Goal: Task Accomplishment & Management: Use online tool/utility

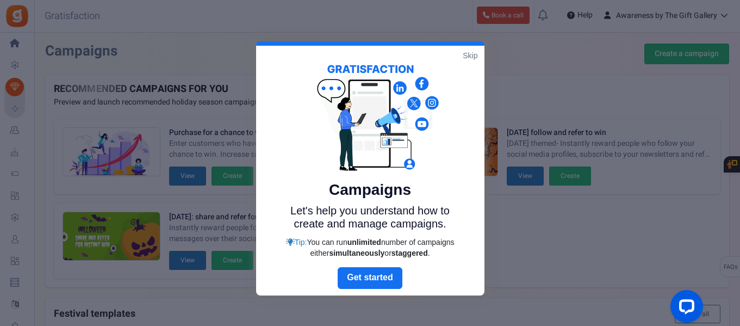
click at [474, 53] on link "Skip" at bounding box center [470, 55] width 15 height 11
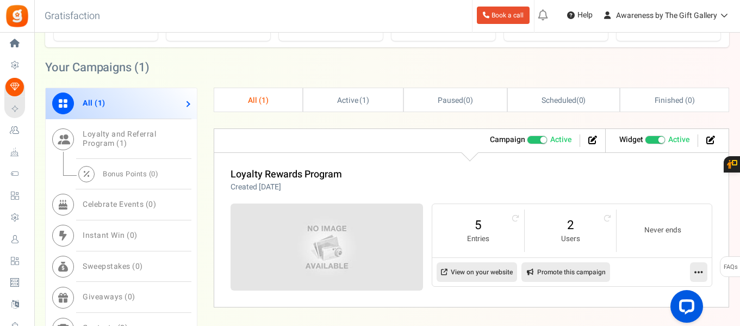
scroll to position [381, 0]
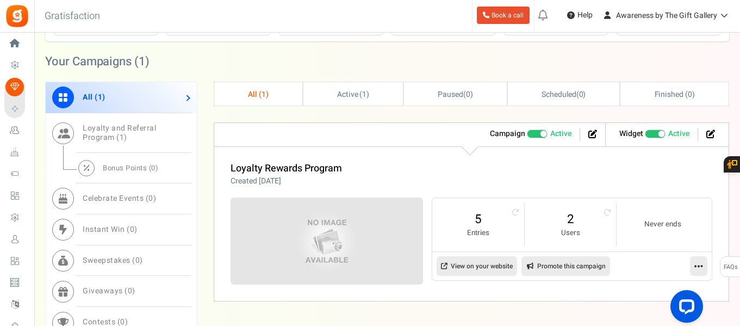
click at [562, 132] on span "Active" at bounding box center [560, 133] width 21 height 11
click at [527, 132] on input "Active Paused" at bounding box center [527, 134] width 0 height 7
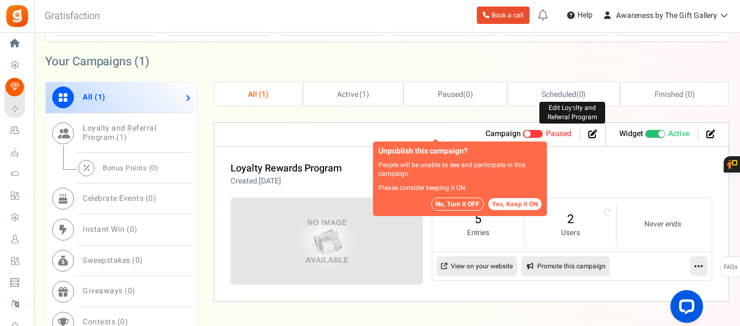
click at [589, 132] on icon at bounding box center [592, 133] width 9 height 9
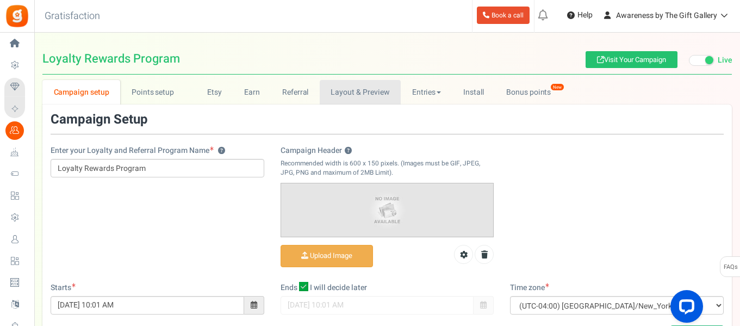
click at [362, 91] on link "Layout & Preview" at bounding box center [360, 92] width 81 height 24
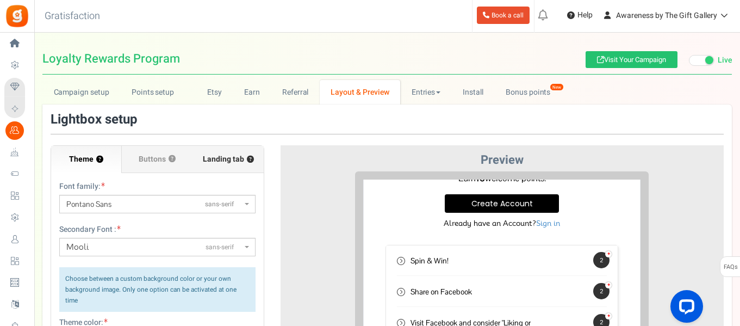
click at [228, 160] on span "Landing tab ?" at bounding box center [228, 159] width 51 height 11
click at [0, 0] on input "Landing tab ?" at bounding box center [0, 0] width 0 height 0
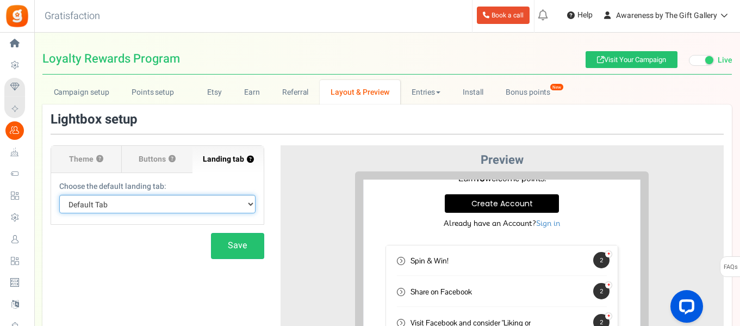
click at [247, 203] on select "Default Tab Earn Referral Claim" at bounding box center [157, 204] width 196 height 18
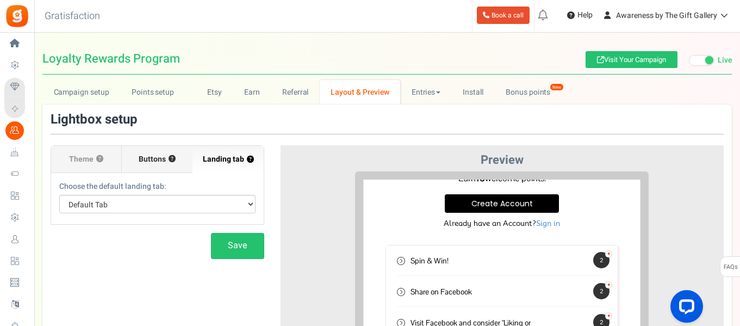
click at [151, 154] on span "Buttons" at bounding box center [152, 159] width 27 height 11
click at [0, 0] on input "Buttons ?" at bounding box center [0, 0] width 0 height 0
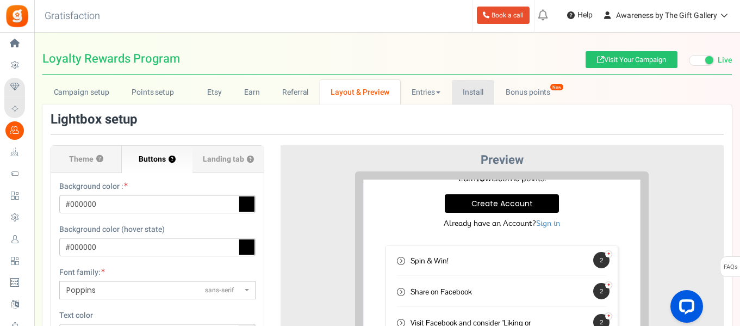
click at [470, 95] on link "Install" at bounding box center [473, 92] width 43 height 24
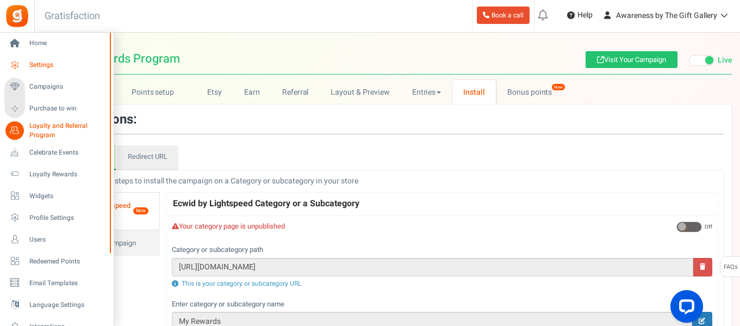
click at [44, 66] on span "Settings" at bounding box center [67, 64] width 76 height 9
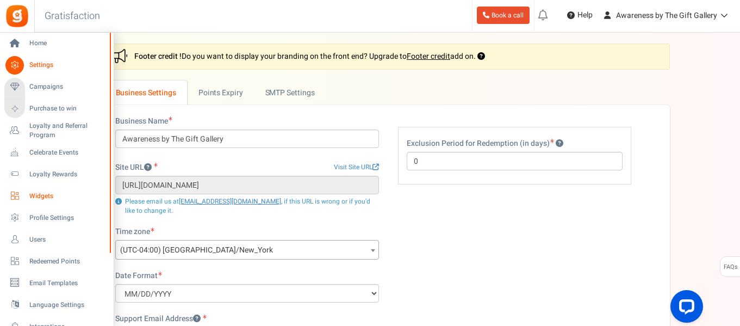
click at [46, 196] on span "Widgets" at bounding box center [67, 195] width 76 height 9
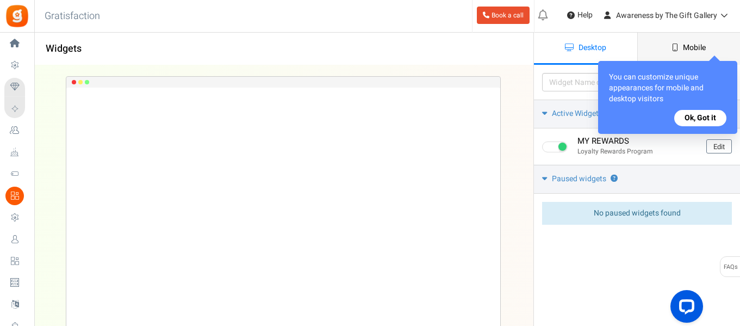
click at [698, 117] on button "Ok, Got it" at bounding box center [700, 118] width 52 height 16
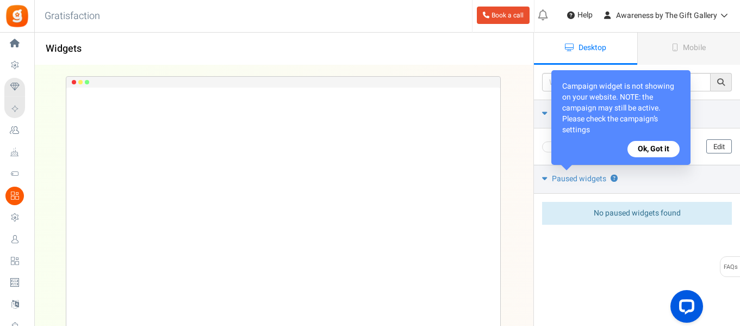
click at [658, 151] on button "Ok, Got it" at bounding box center [654, 149] width 52 height 16
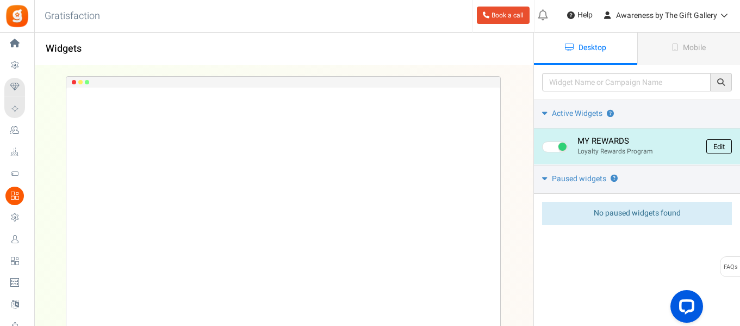
click at [721, 152] on link "Edit" at bounding box center [719, 146] width 26 height 14
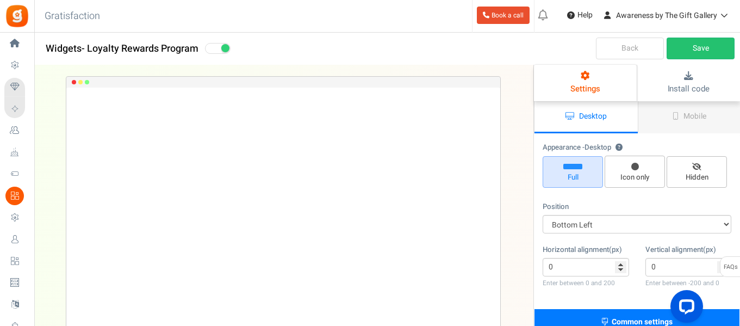
scroll to position [109, 0]
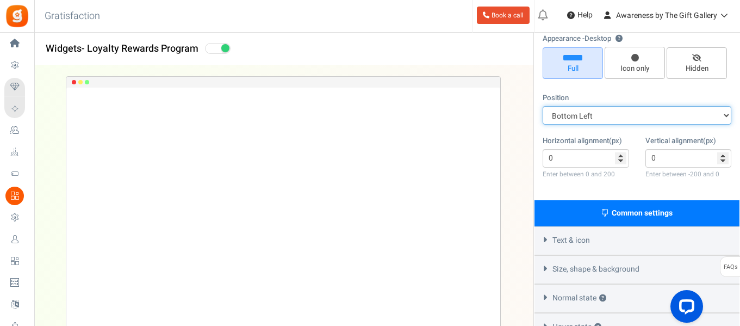
click at [620, 117] on select "Mid Right Mid Left Top Bar Top Left Top Right Top Center Bottom Bar Bottom Left…" at bounding box center [637, 115] width 189 height 18
click at [543, 106] on select "Mid Right Mid Left Top Bar Top Left Top Right Top Center Bottom Bar Bottom Left…" at bounding box center [637, 115] width 189 height 18
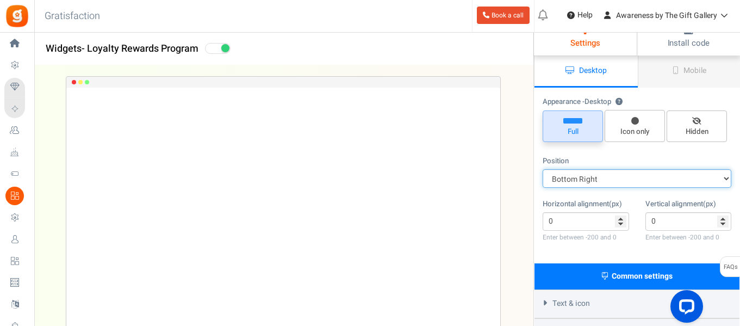
scroll to position [0, 0]
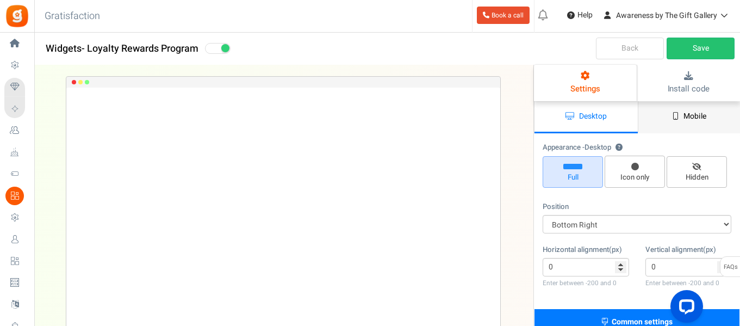
click at [693, 118] on span "Mobile" at bounding box center [695, 115] width 23 height 11
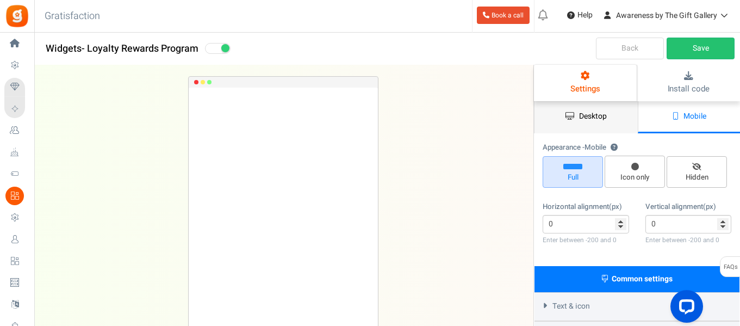
click at [599, 112] on span "Desktop" at bounding box center [593, 115] width 28 height 11
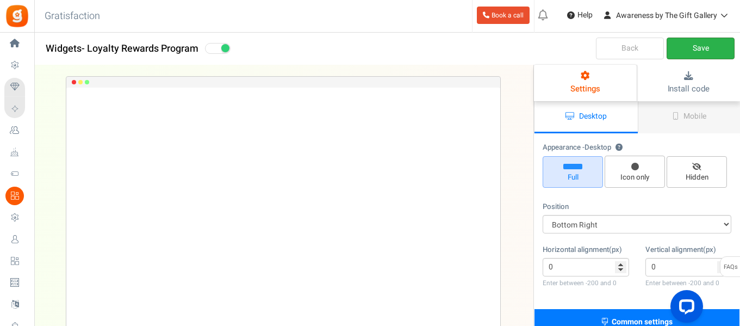
click at [699, 47] on link "Save" at bounding box center [701, 49] width 68 height 22
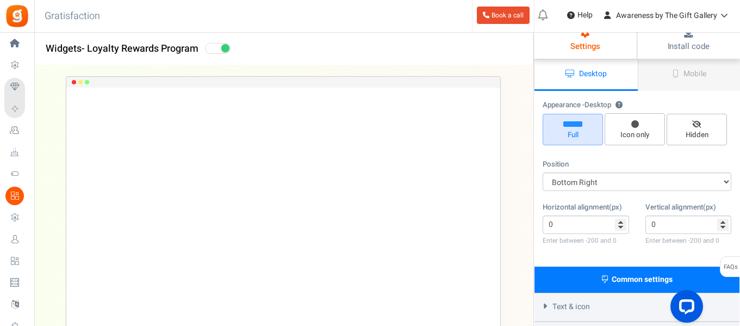
scroll to position [54, 0]
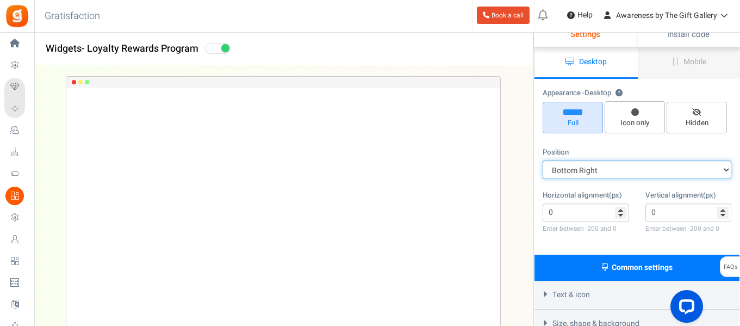
click at [588, 167] on select "Mid Right Mid Left Top Bar Top Left Top Right Top Center Bottom Bar Bottom Left…" at bounding box center [637, 169] width 189 height 18
click at [543, 160] on select "Mid Right Mid Left Top Bar Top Left Top Right Top Center Bottom Bar Bottom Left…" at bounding box center [637, 169] width 189 height 18
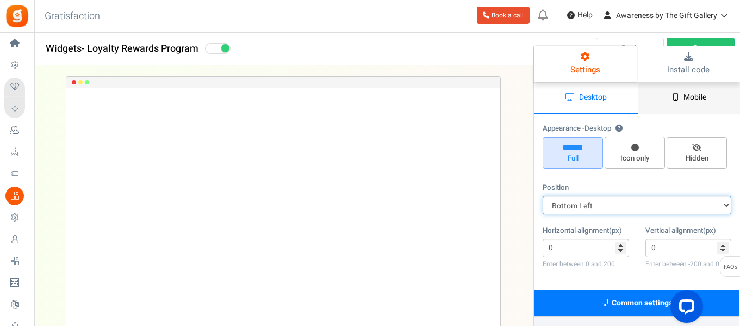
scroll to position [0, 0]
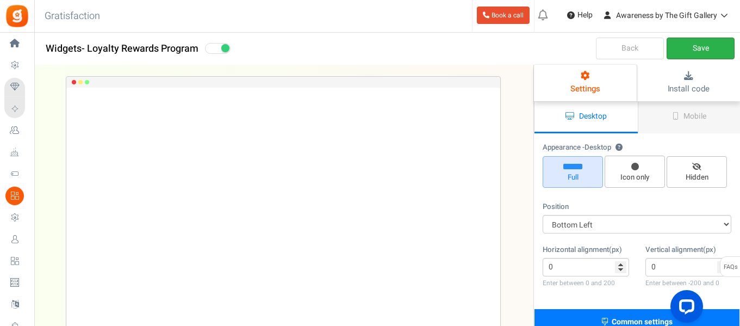
click at [695, 46] on link "Save" at bounding box center [701, 49] width 68 height 22
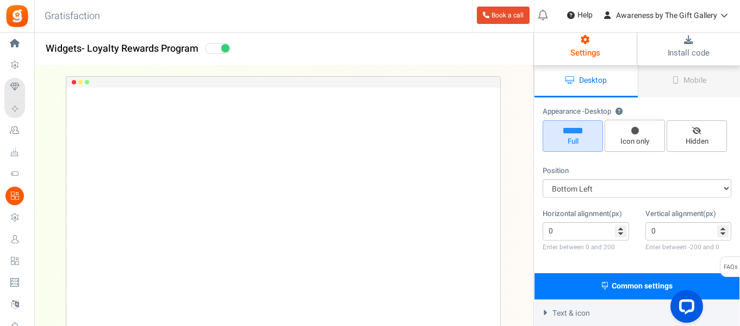
scroll to position [109, 0]
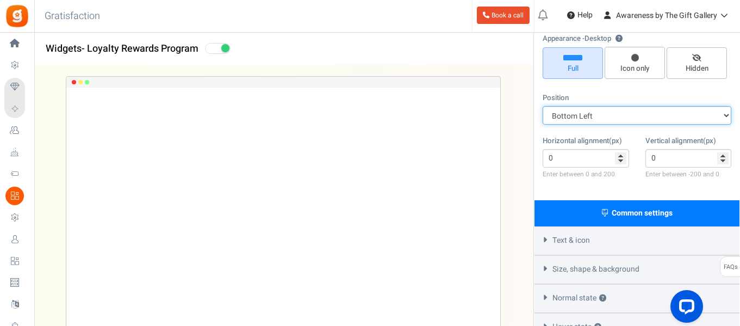
click at [574, 114] on select "Mid Right Mid Left Top Bar Top Left Top Right Top Center Bottom Bar Bottom Left…" at bounding box center [637, 115] width 189 height 18
select select "bottom-bar"
click at [543, 106] on select "Mid Right Mid Left Top Bar Top Left Top Right Top Center Bottom Bar Bottom Left…" at bounding box center [637, 115] width 189 height 18
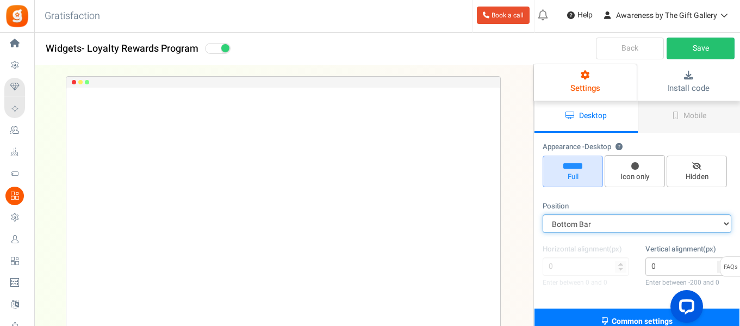
scroll to position [0, 0]
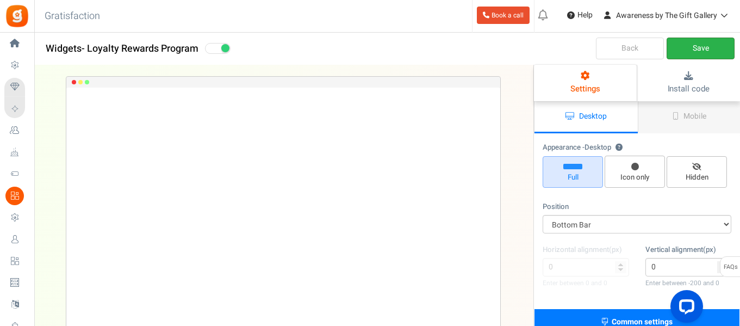
click at [702, 48] on link "Save" at bounding box center [701, 49] width 68 height 22
click at [702, 48] on div "Back Wait..." at bounding box center [636, 49] width 207 height 33
click at [692, 42] on link "Save" at bounding box center [701, 49] width 68 height 22
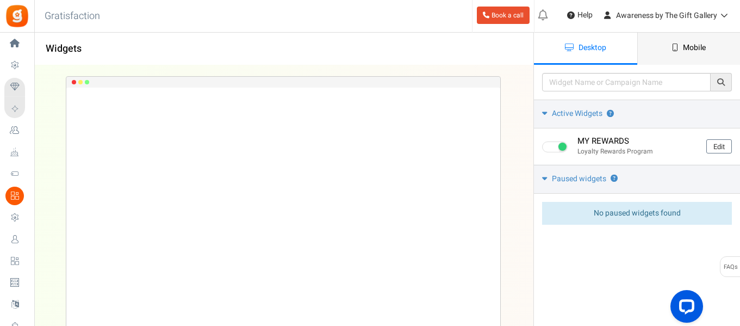
click at [696, 44] on span "Mobile" at bounding box center [694, 47] width 23 height 11
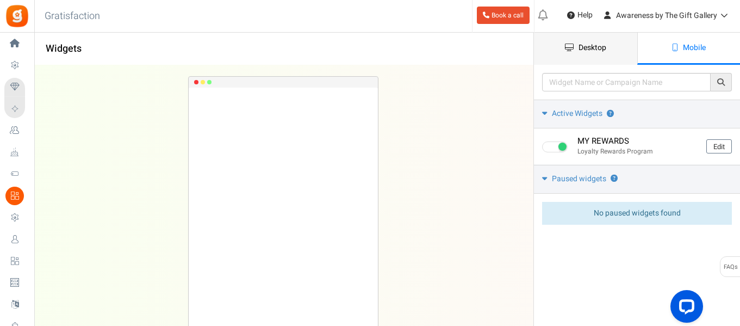
click at [580, 46] on span "Desktop" at bounding box center [593, 47] width 28 height 11
